Goal: Check status: Check status

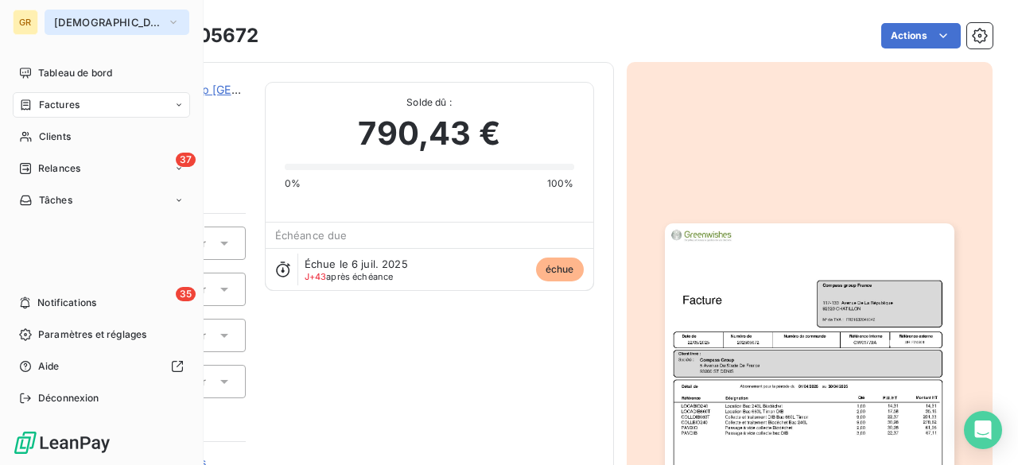
click at [132, 21] on button "[DEMOGRAPHIC_DATA]" at bounding box center [117, 22] width 145 height 25
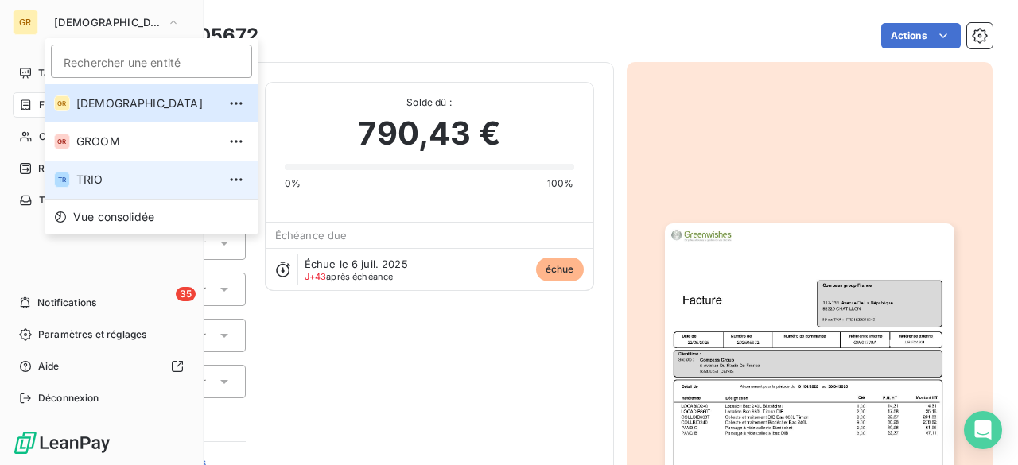
click at [92, 172] on span "TRIO" at bounding box center [146, 180] width 141 height 16
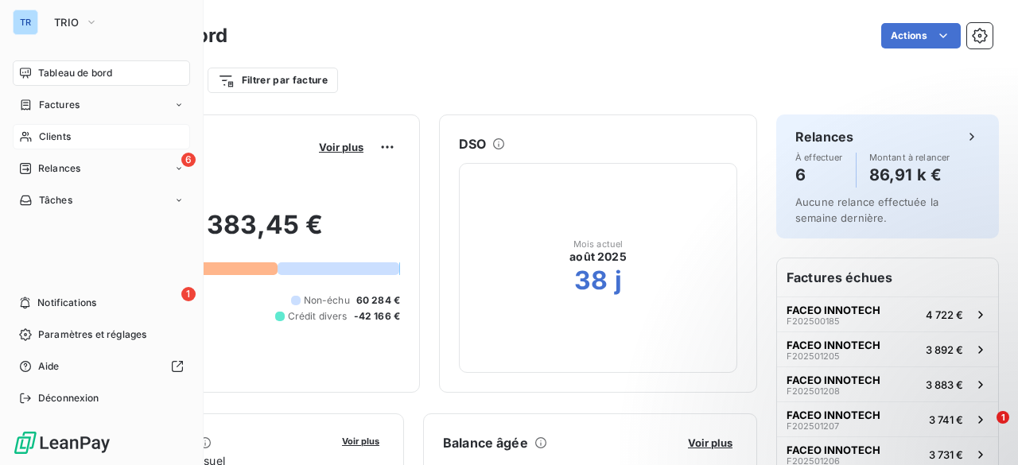
click at [80, 142] on div "Clients" at bounding box center [101, 136] width 177 height 25
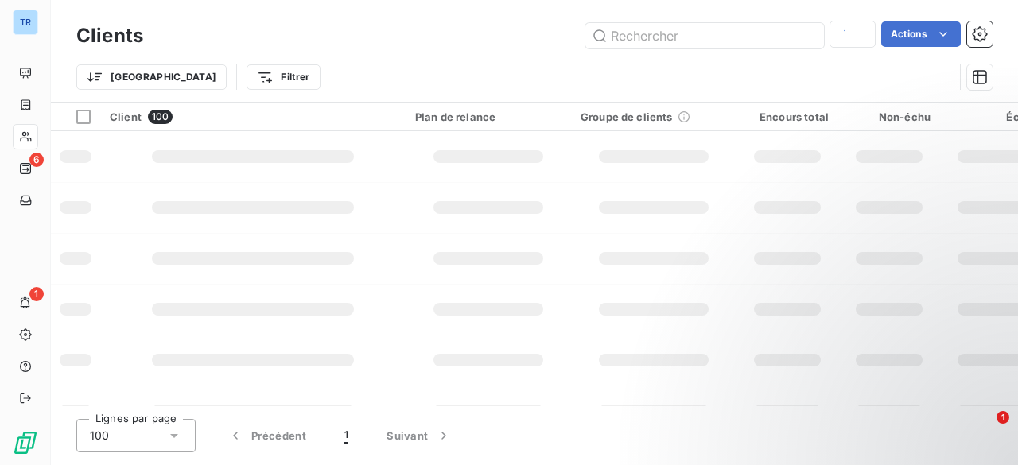
type input "TR02095"
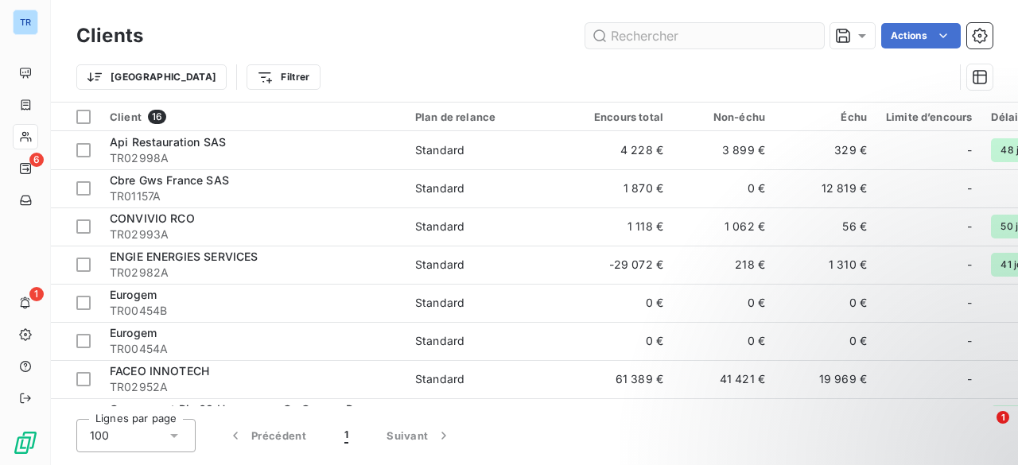
click at [664, 47] on input "text" at bounding box center [704, 35] width 239 height 25
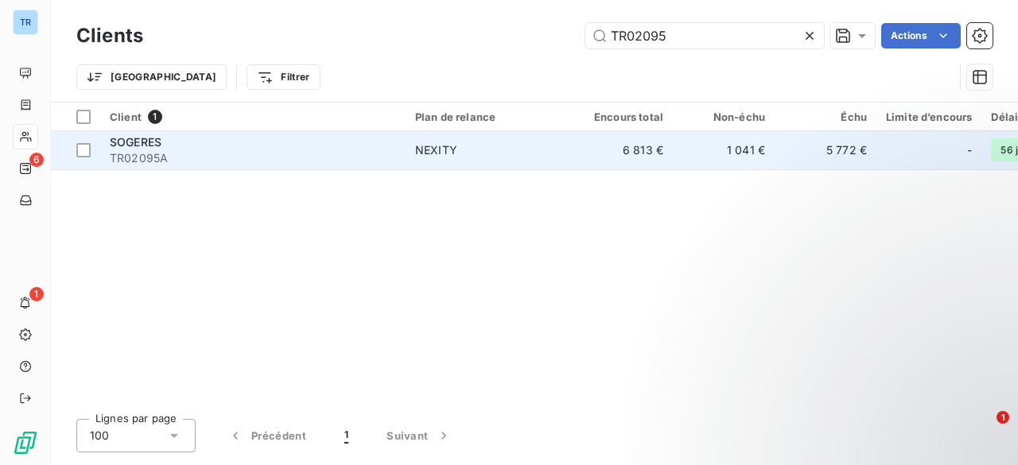
type input "TR02095"
click at [205, 154] on span "TR02095A" at bounding box center [253, 158] width 286 height 16
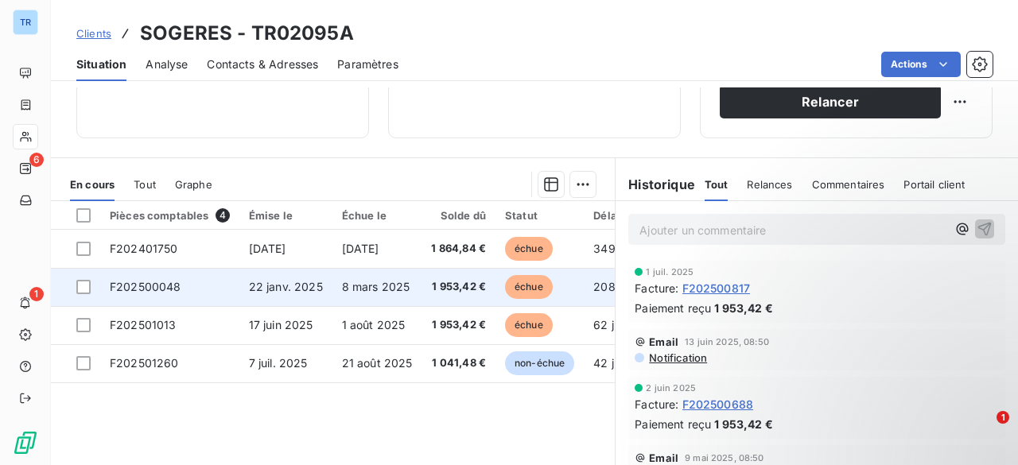
scroll to position [318, 0]
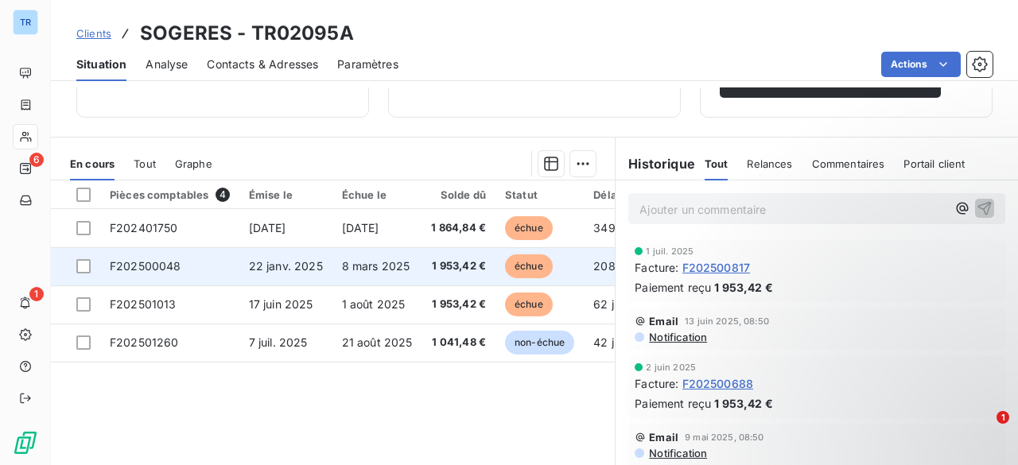
click at [317, 260] on span "22 janv. 2025" at bounding box center [286, 266] width 74 height 14
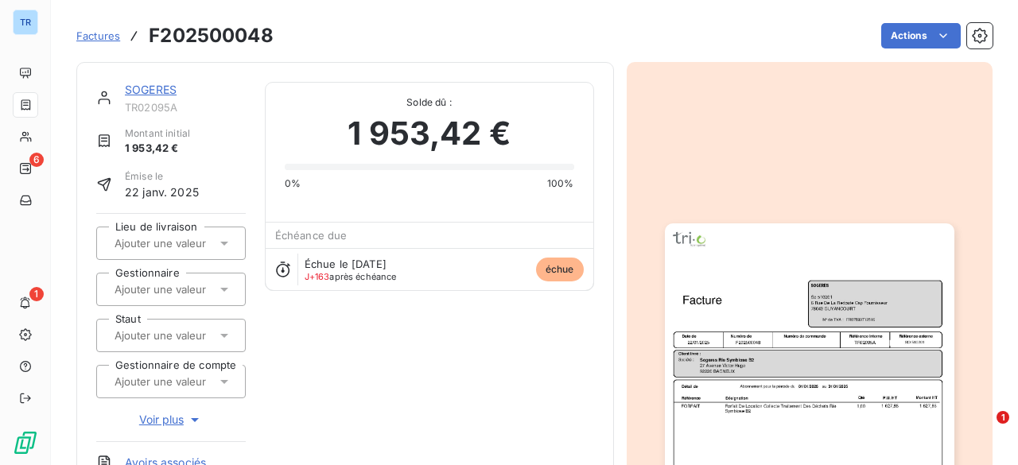
click at [807, 399] on img "button" at bounding box center [810, 428] width 290 height 409
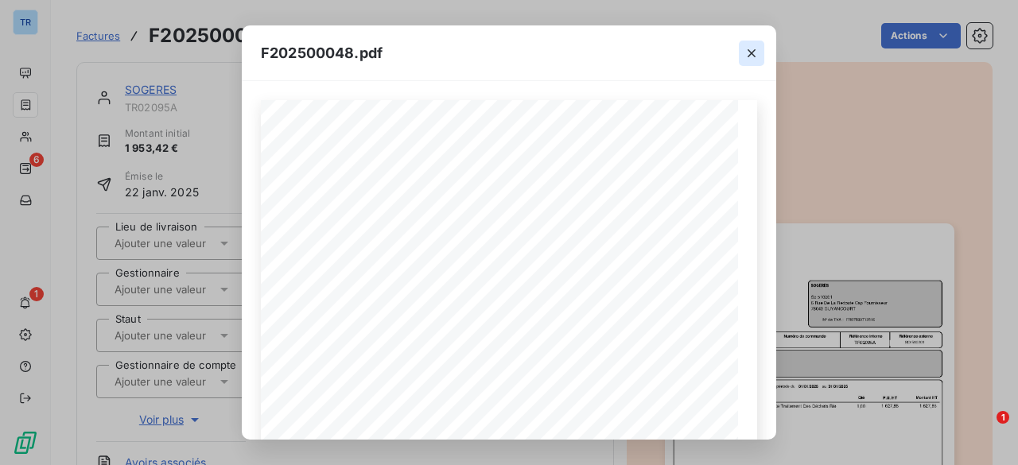
click at [756, 53] on icon "button" at bounding box center [752, 53] width 16 height 16
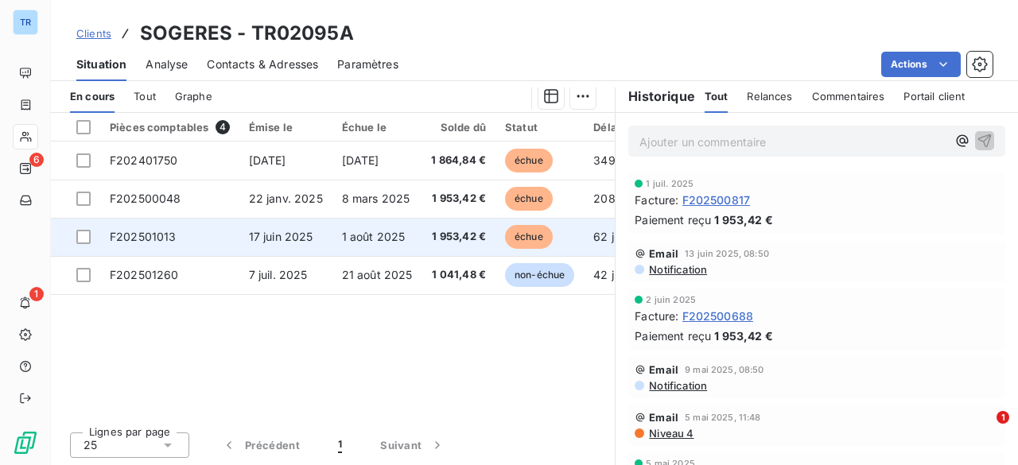
scroll to position [306, 0]
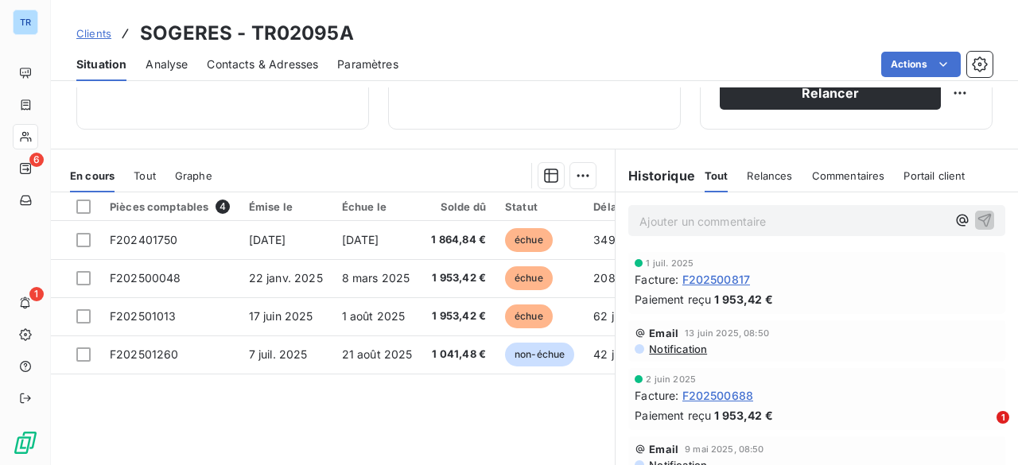
click at [142, 171] on span "Tout" at bounding box center [145, 175] width 22 height 13
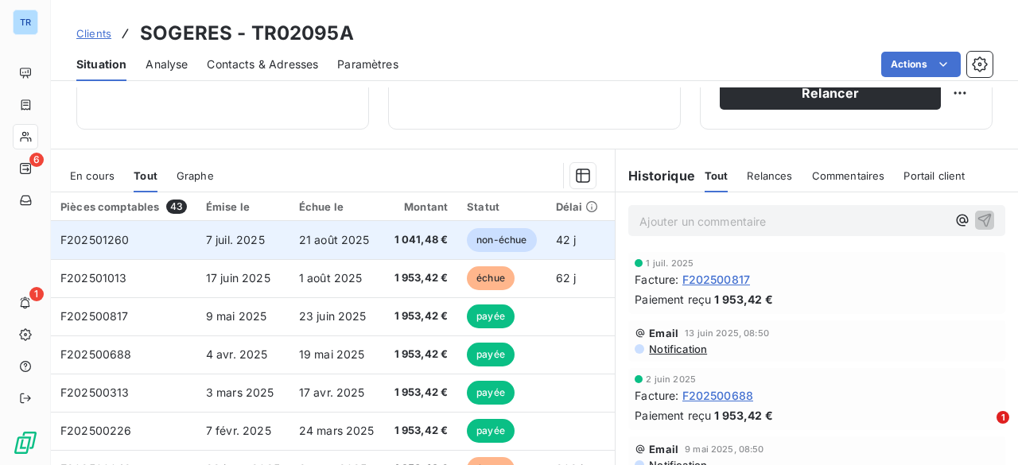
click at [387, 248] on td "1 041,48 €" at bounding box center [421, 240] width 74 height 38
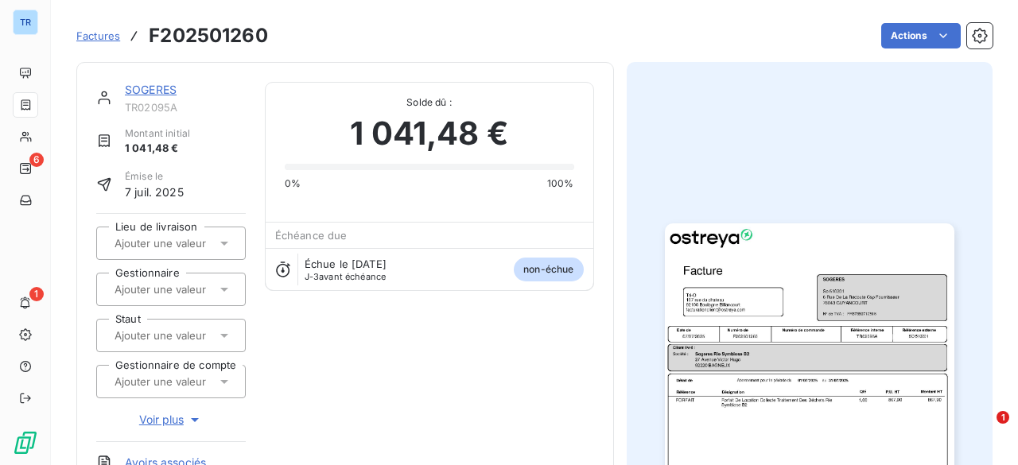
click at [819, 384] on img "button" at bounding box center [810, 428] width 290 height 409
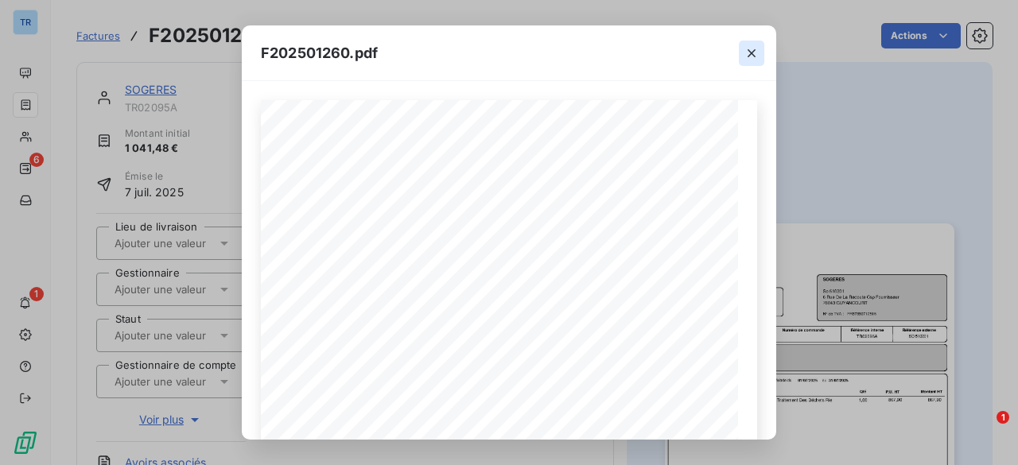
click at [752, 55] on icon "button" at bounding box center [752, 53] width 16 height 16
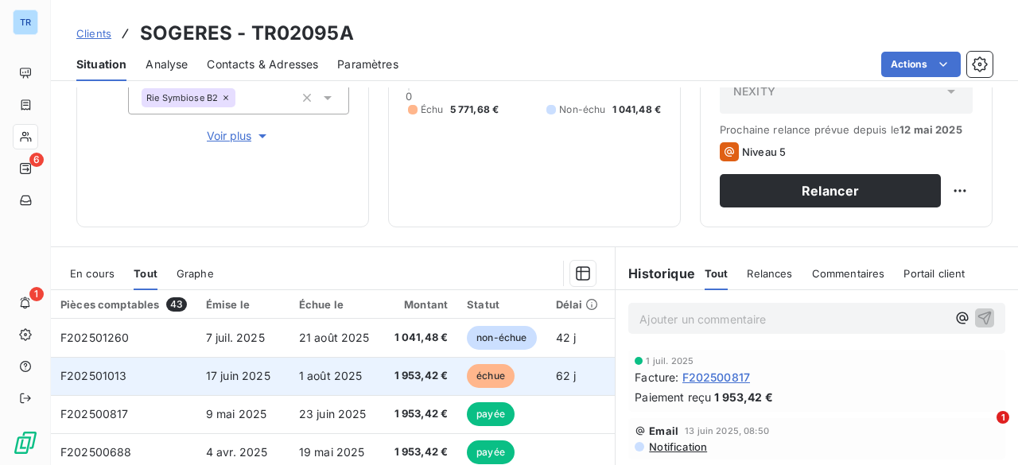
scroll to position [239, 0]
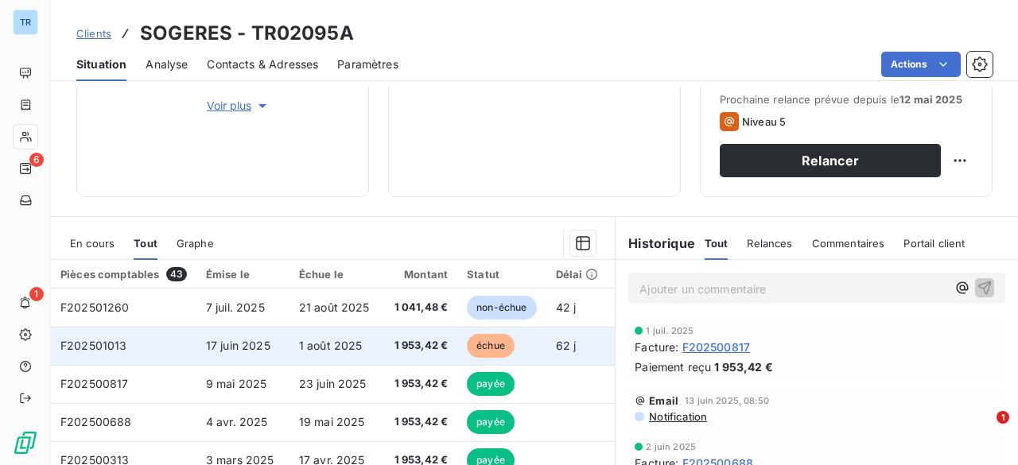
click at [313, 345] on span "1 août 2025" at bounding box center [331, 346] width 64 height 14
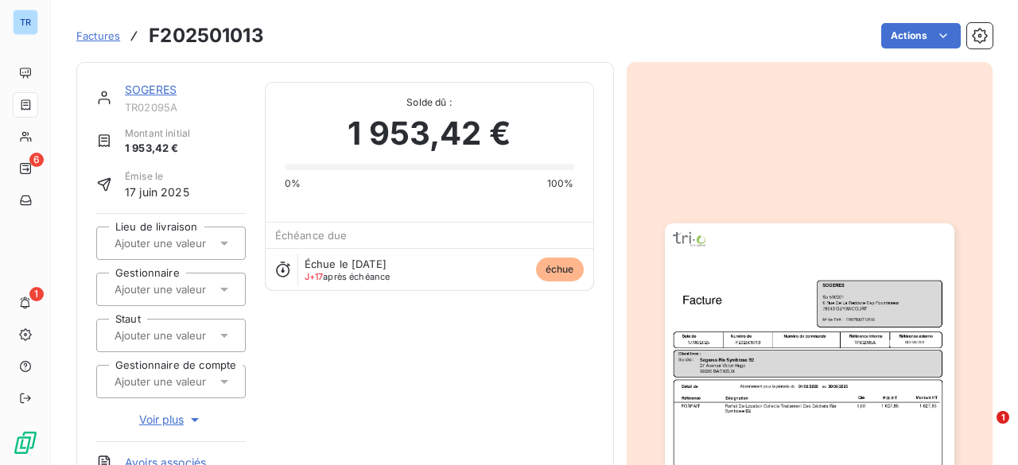
click at [861, 351] on img "button" at bounding box center [810, 428] width 290 height 409
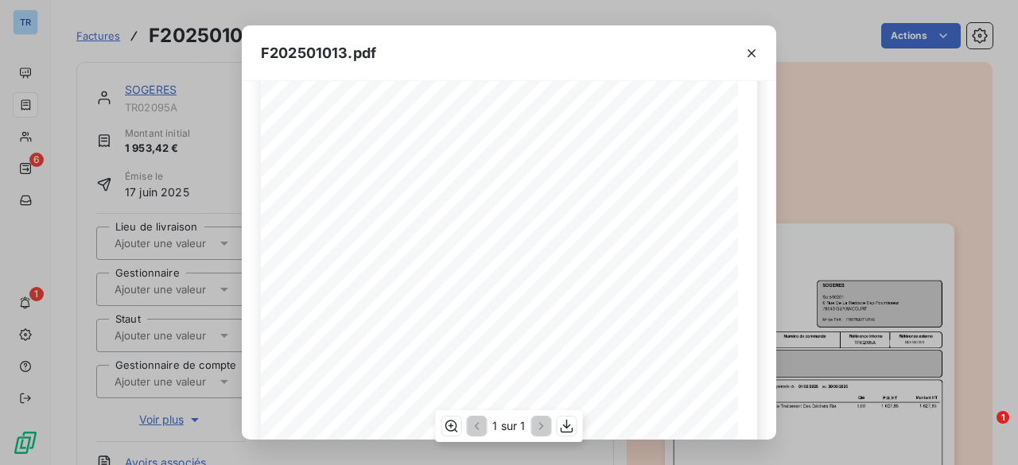
scroll to position [159, 0]
click at [756, 49] on icon "button" at bounding box center [752, 53] width 16 height 16
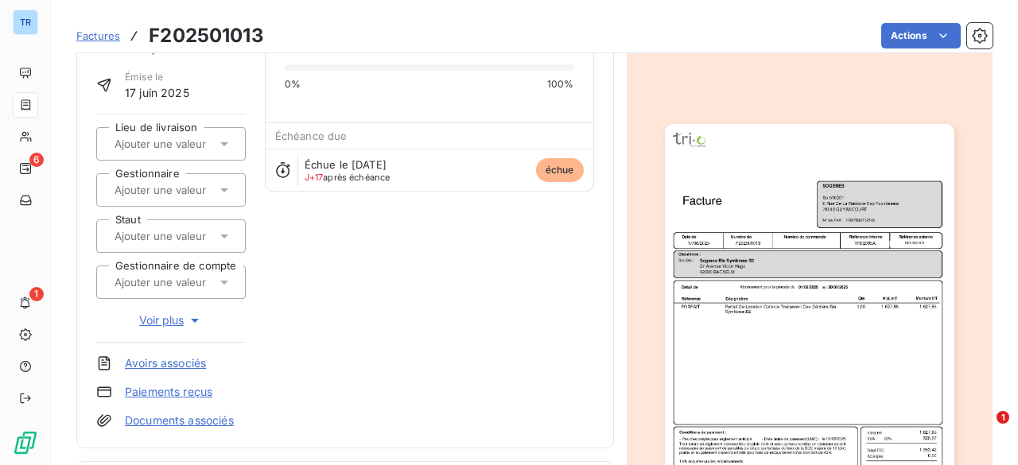
scroll to position [239, 0]
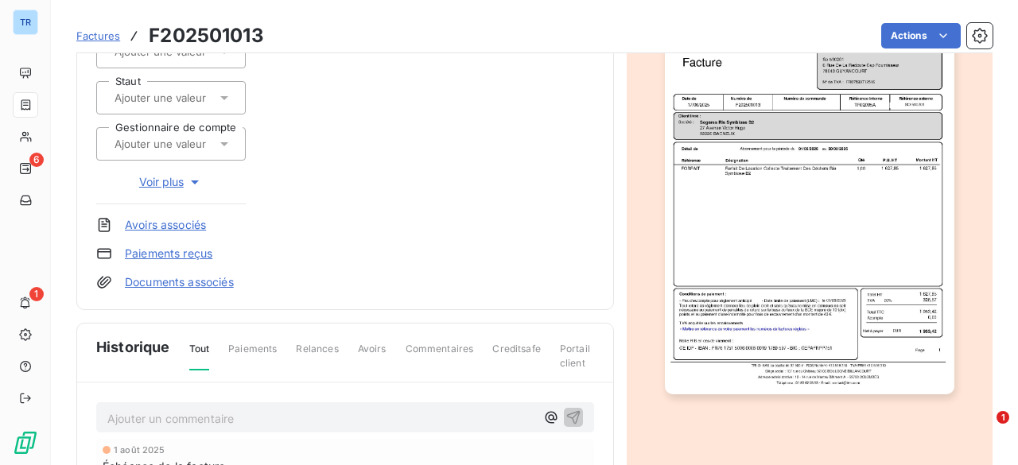
click at [803, 265] on img "button" at bounding box center [810, 190] width 290 height 409
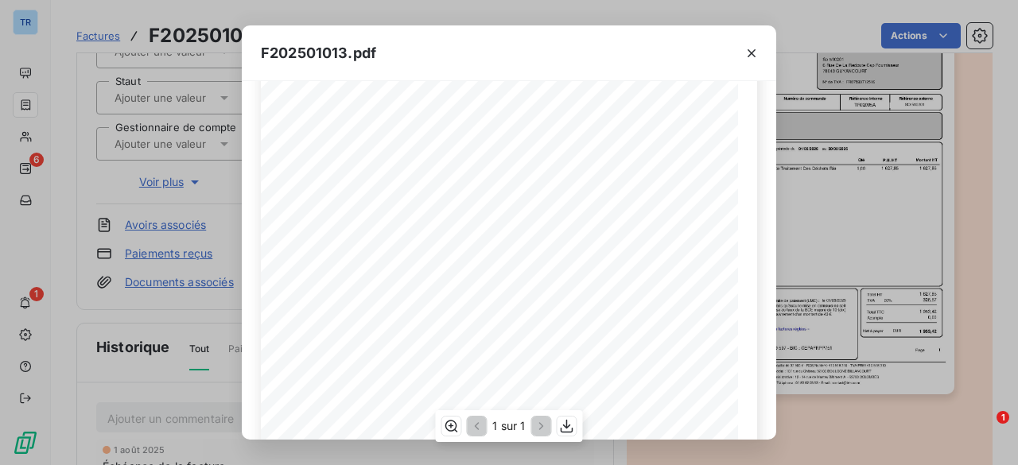
scroll to position [353, 0]
click at [568, 434] on icon "button" at bounding box center [567, 426] width 16 height 16
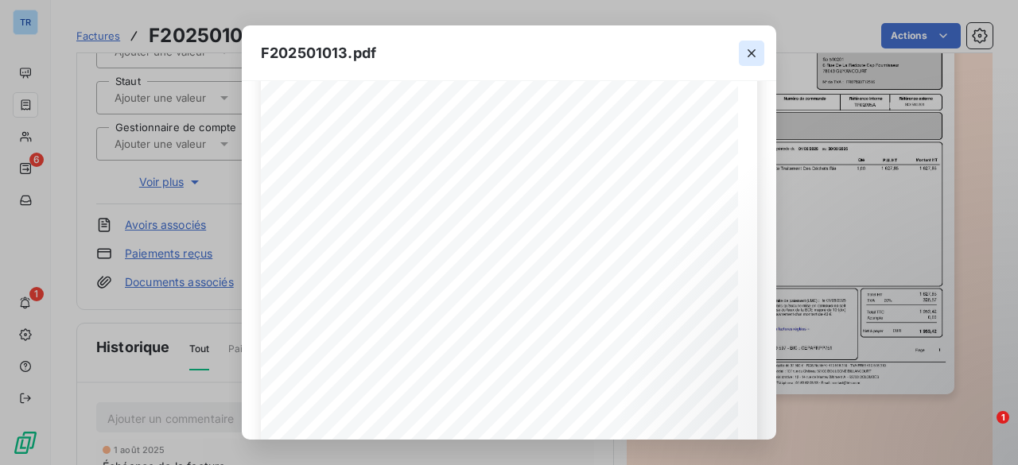
click at [751, 58] on icon "button" at bounding box center [752, 53] width 16 height 16
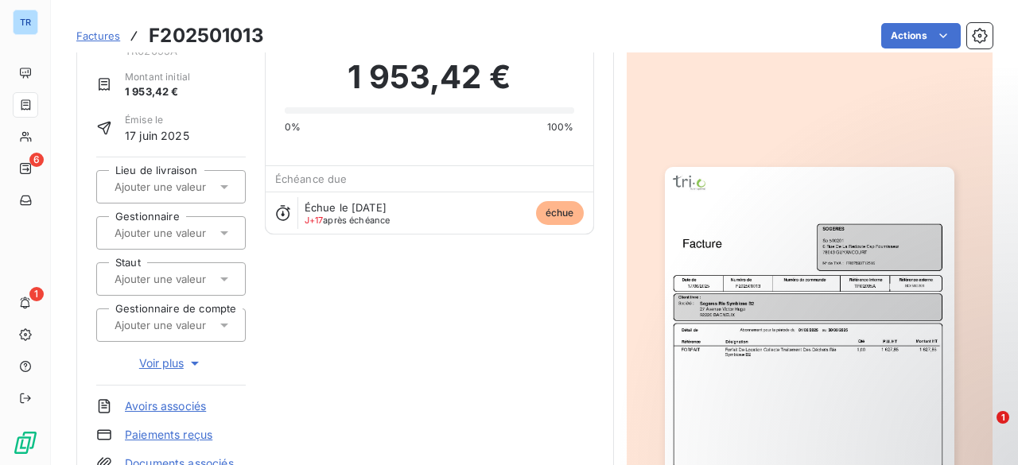
scroll to position [0, 0]
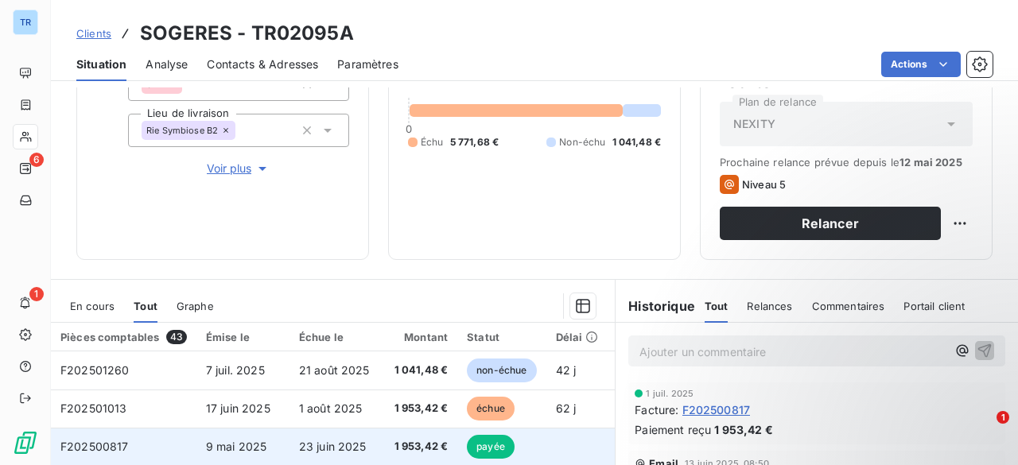
scroll to position [318, 0]
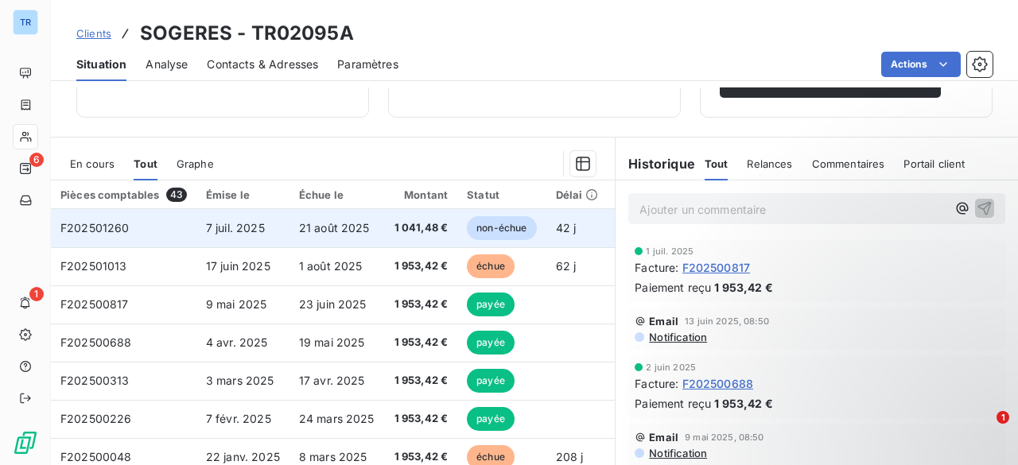
click at [315, 235] on td "21 août 2025" at bounding box center [337, 228] width 95 height 38
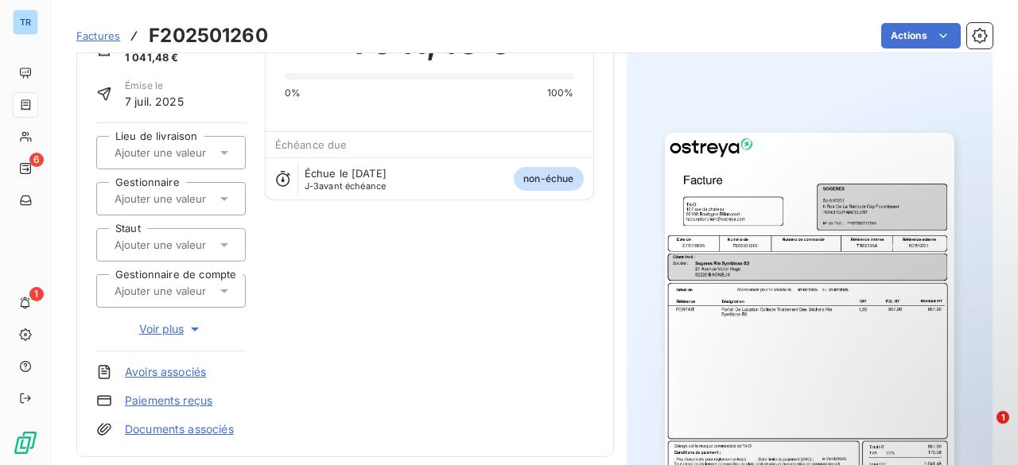
scroll to position [159, 0]
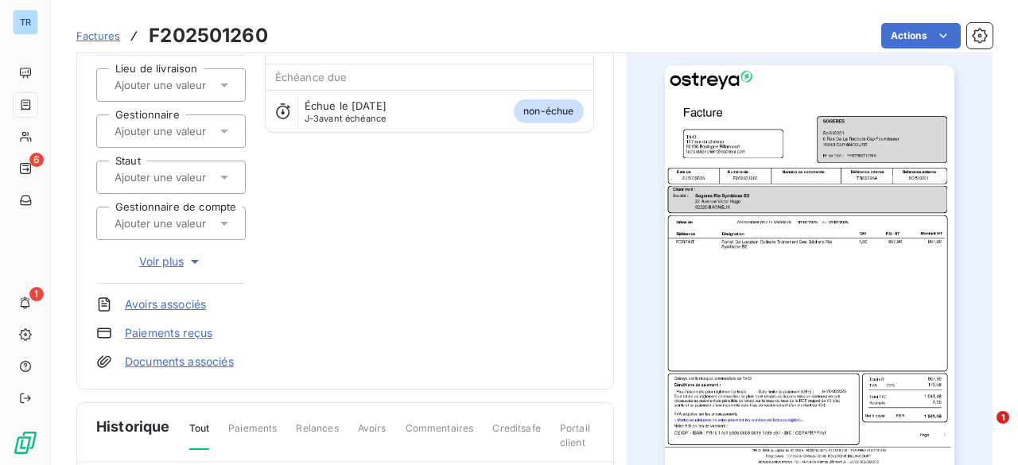
click at [851, 257] on img "button" at bounding box center [810, 269] width 290 height 409
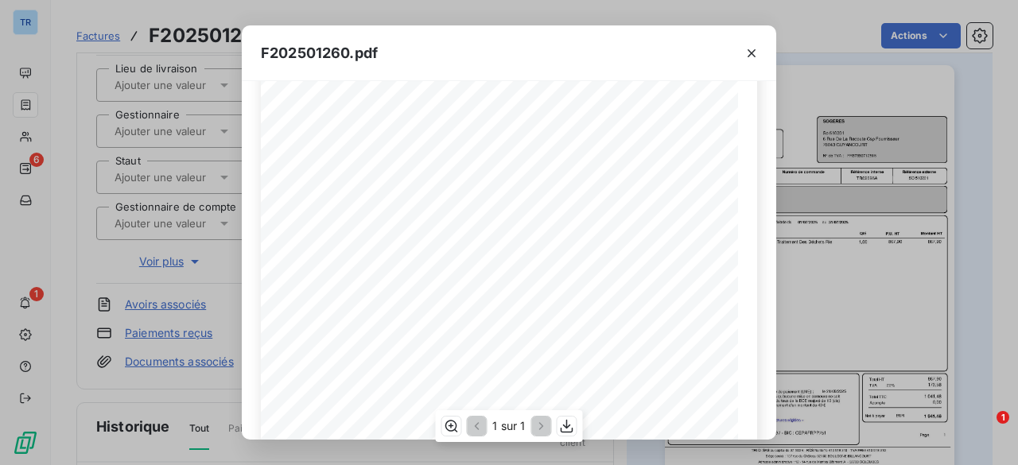
scroll to position [80, 0]
click at [564, 426] on icon "button" at bounding box center [567, 426] width 13 height 14
